Goal: Task Accomplishment & Management: Use online tool/utility

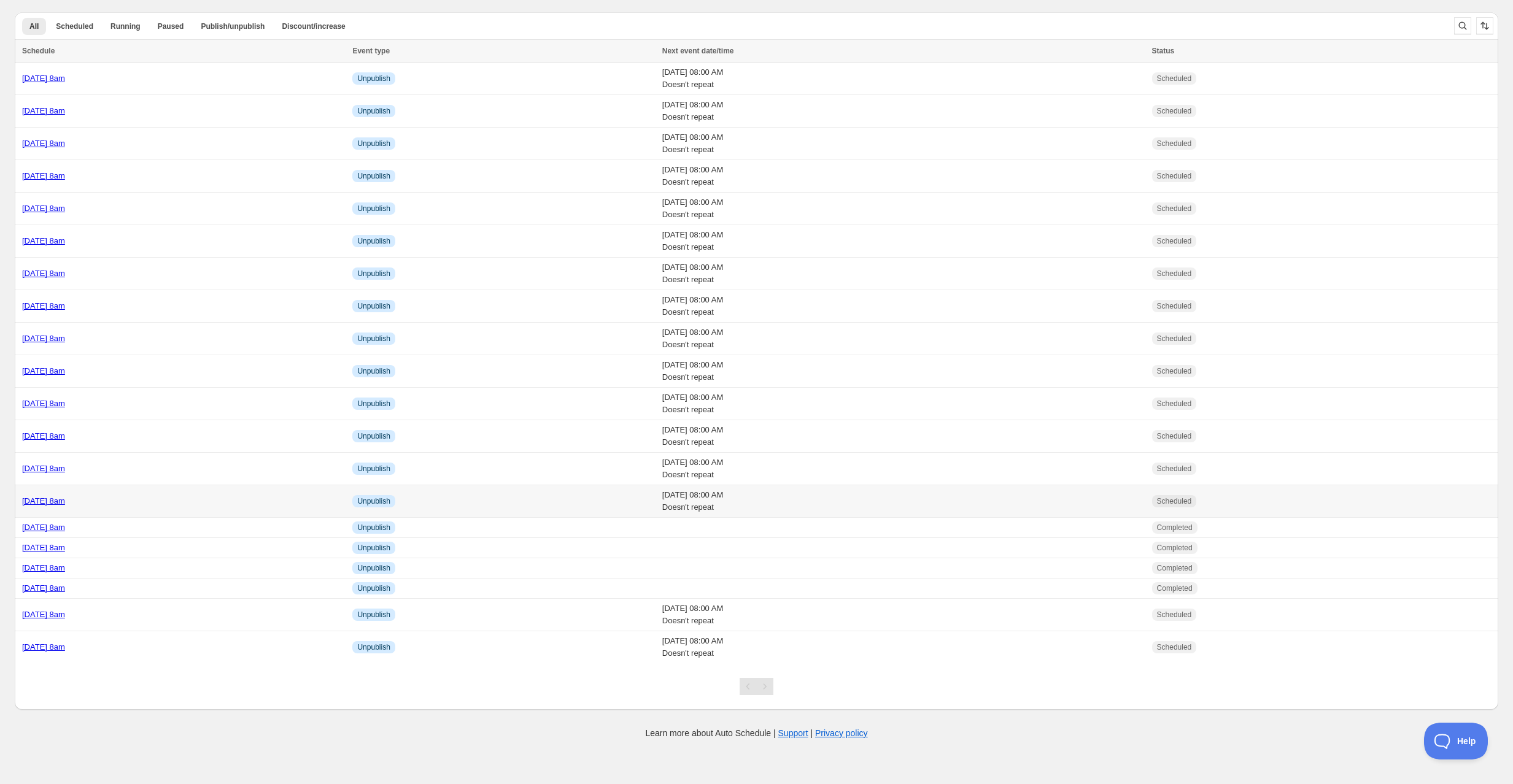
click at [175, 500] on div "[DATE] 8am" at bounding box center [183, 501] width 323 height 12
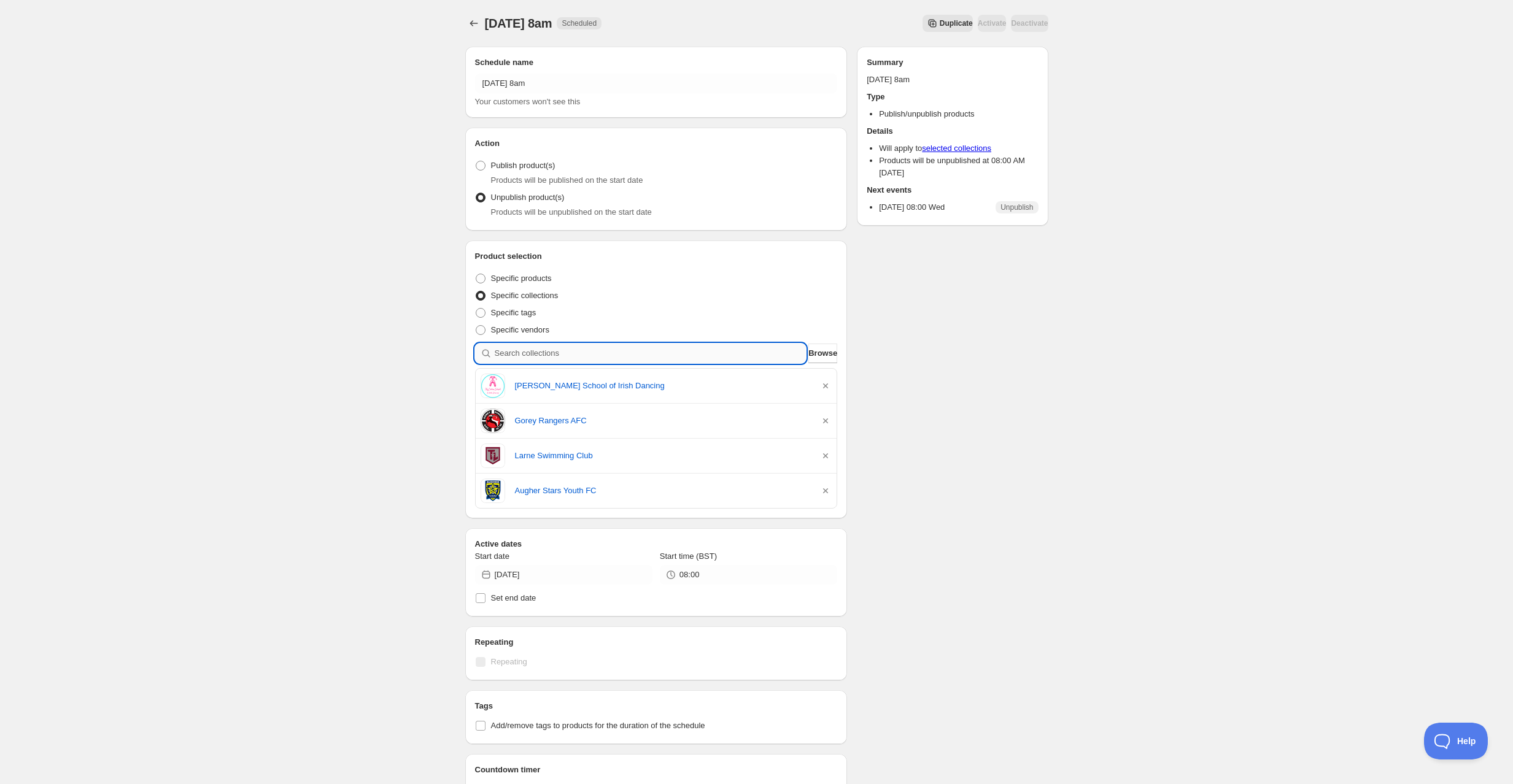
click at [545, 361] on input "search" at bounding box center [650, 353] width 312 height 19
paste input "St Marys PS Newcastle Students"
type input "St Marys PS Newcastle Students"
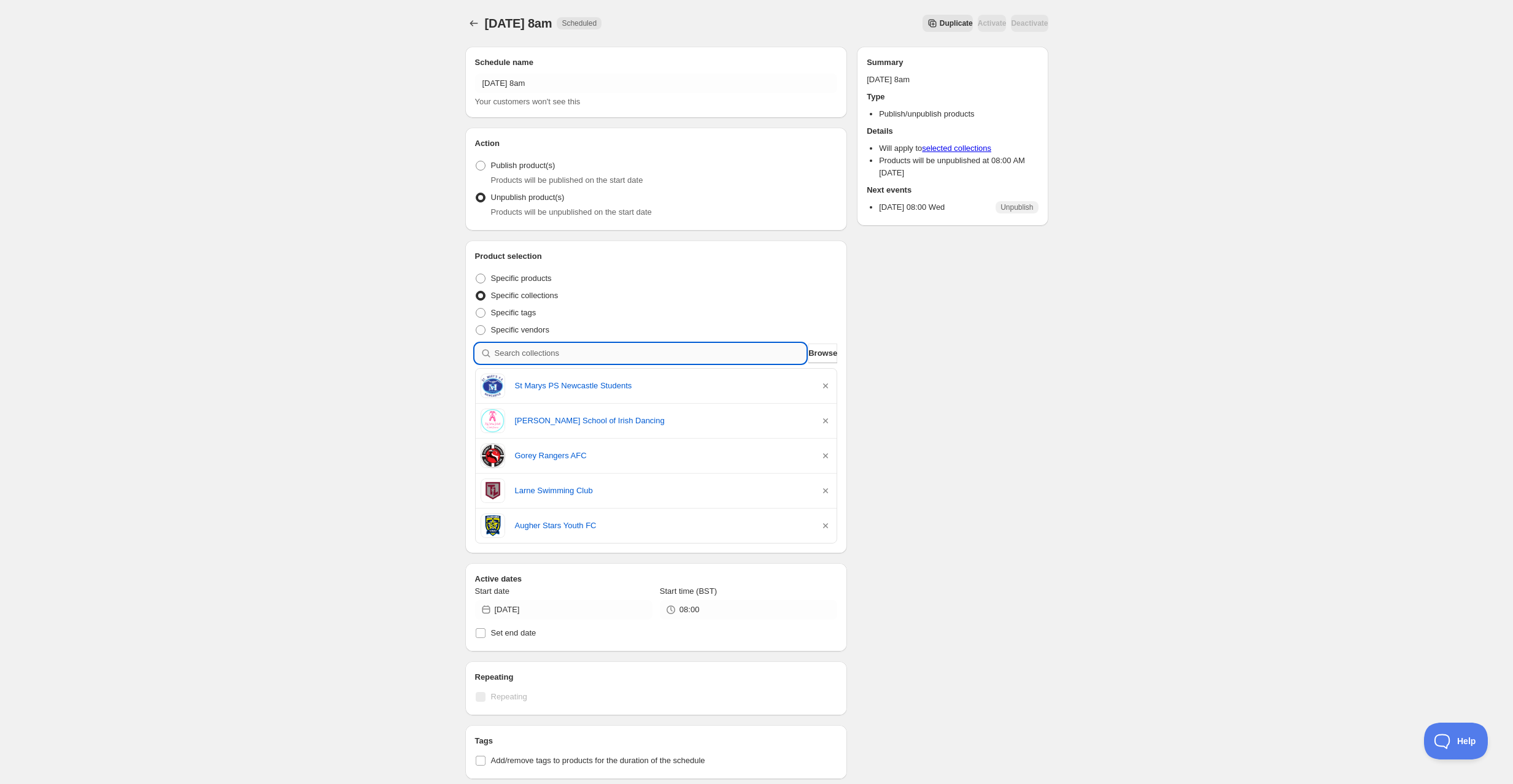
click at [569, 348] on input "search" at bounding box center [650, 353] width 312 height 19
paste input "[GEOGRAPHIC_DATA] [GEOGRAPHIC_DATA] Students"
type input "[GEOGRAPHIC_DATA] [GEOGRAPHIC_DATA] Students"
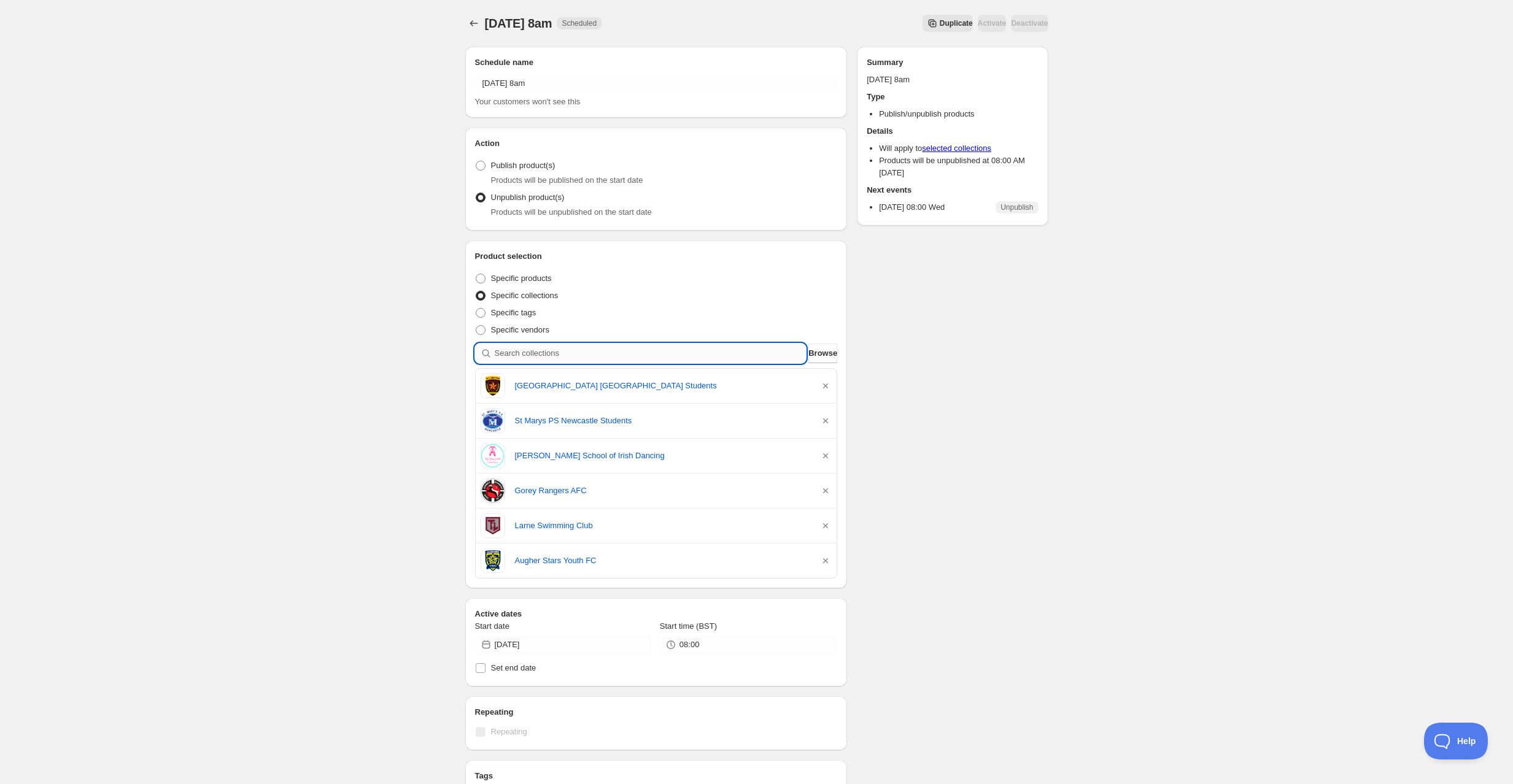
click at [563, 348] on input "search" at bounding box center [650, 353] width 312 height 19
paste input "[PERSON_NAME] St [PERSON_NAME] Students"
type input "[PERSON_NAME] St [PERSON_NAME] Students"
